Goal: Task Accomplishment & Management: Manage account settings

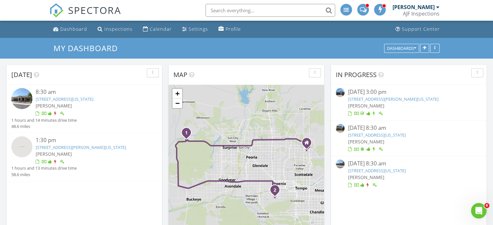
scroll to position [600, 503]
click at [97, 147] on link "1813 W Pollack St , Phoenix, Arizona 85041" at bounding box center [81, 148] width 90 height 6
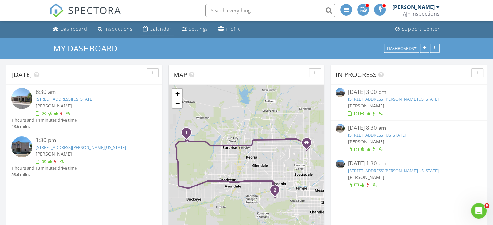
click at [157, 28] on div "Calendar" at bounding box center [161, 29] width 22 height 6
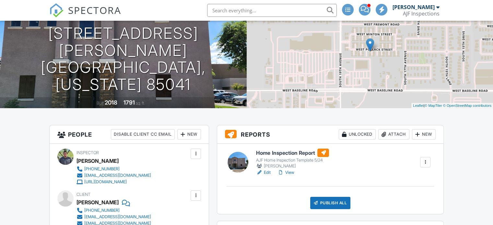
scroll to position [81, 0]
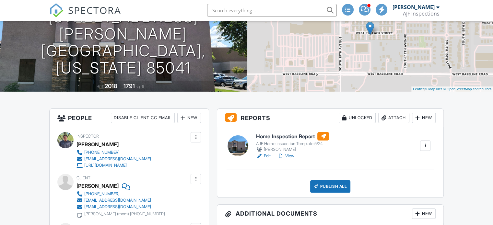
click at [293, 153] on link "View" at bounding box center [285, 156] width 17 height 6
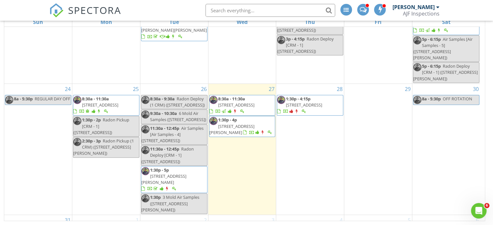
scroll to position [384, 0]
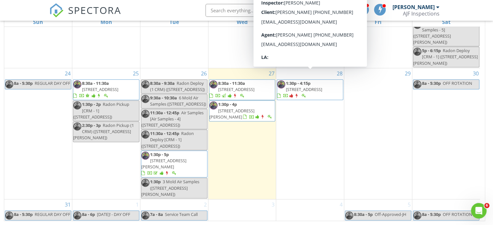
click at [290, 87] on span "[STREET_ADDRESS]" at bounding box center [304, 90] width 36 height 6
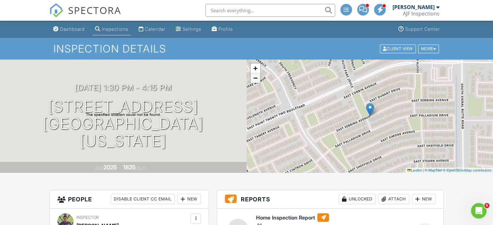
click at [257, 79] on span "−" at bounding box center [255, 78] width 4 height 8
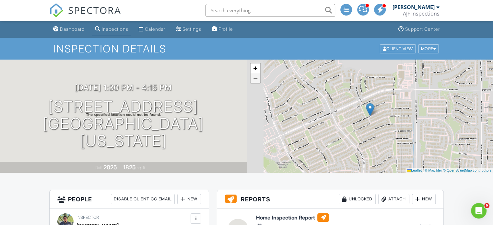
click at [257, 79] on span "−" at bounding box center [255, 78] width 4 height 8
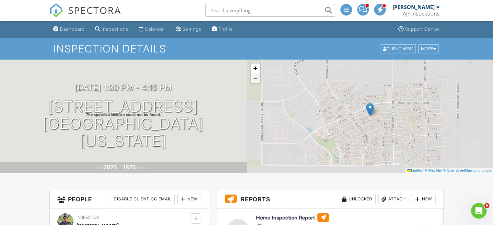
click at [257, 79] on span "−" at bounding box center [255, 78] width 4 height 8
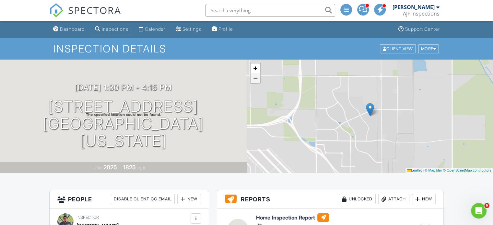
click at [257, 79] on span "−" at bounding box center [255, 78] width 4 height 8
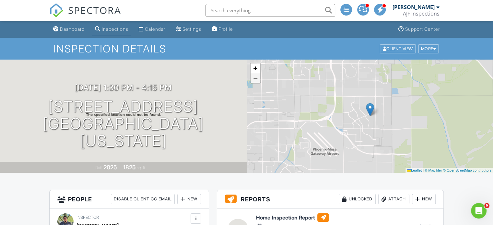
click at [257, 79] on span "−" at bounding box center [255, 78] width 4 height 8
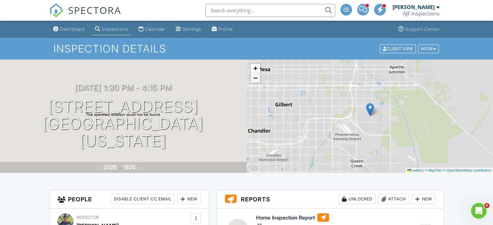
click at [257, 79] on span "−" at bounding box center [255, 78] width 4 height 8
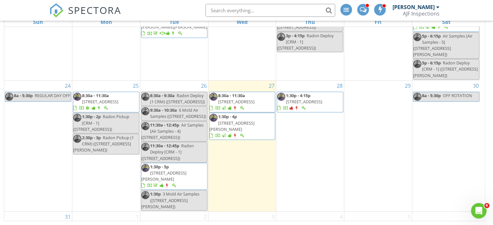
scroll to position [384, 0]
